Goal: Information Seeking & Learning: Learn about a topic

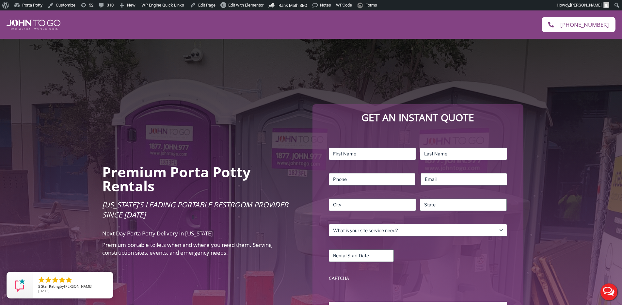
click at [294, 80] on div "Premium Porta Potty Rentals [US_STATE]’s Leading Portable Restroom Provider Sin…" at bounding box center [311, 212] width 622 height 347
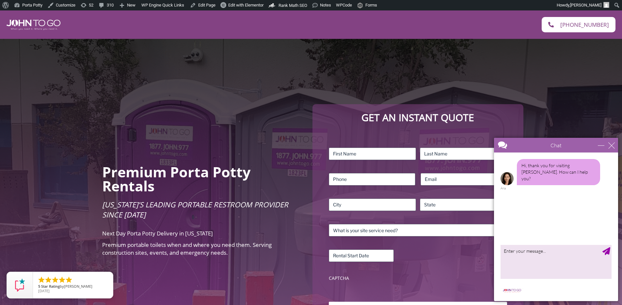
click at [293, 76] on div "Premium Porta Potty Rentals [US_STATE]’s Leading Portable Restroom Provider Sin…" at bounding box center [311, 212] width 622 height 347
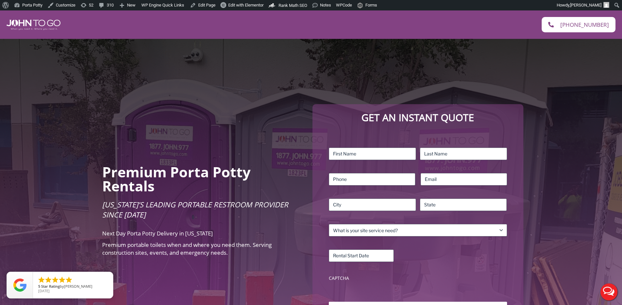
click at [282, 86] on div "Premium Porta Potty Rentals Florida’s Leading Portable Restroom Provider Since …" at bounding box center [311, 212] width 622 height 347
